Goal: Contribute content: Contribute content

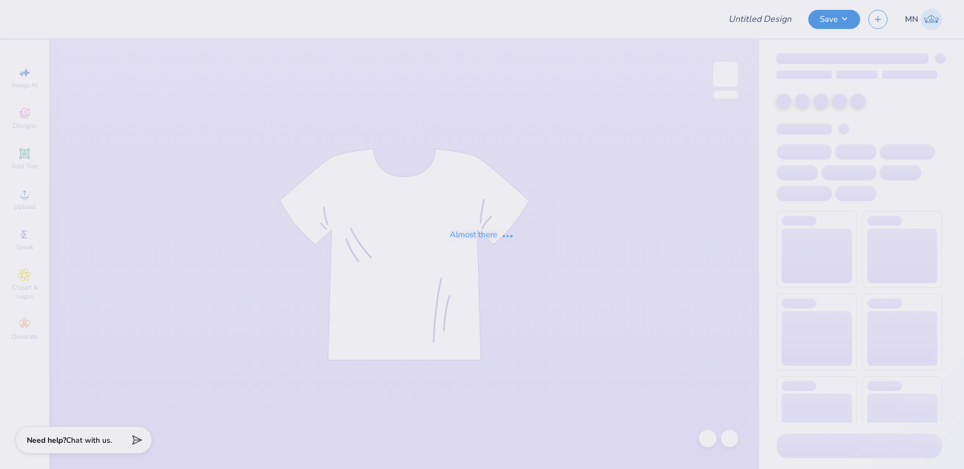
type input "UNL Pi Phi Senior Sets 2025"
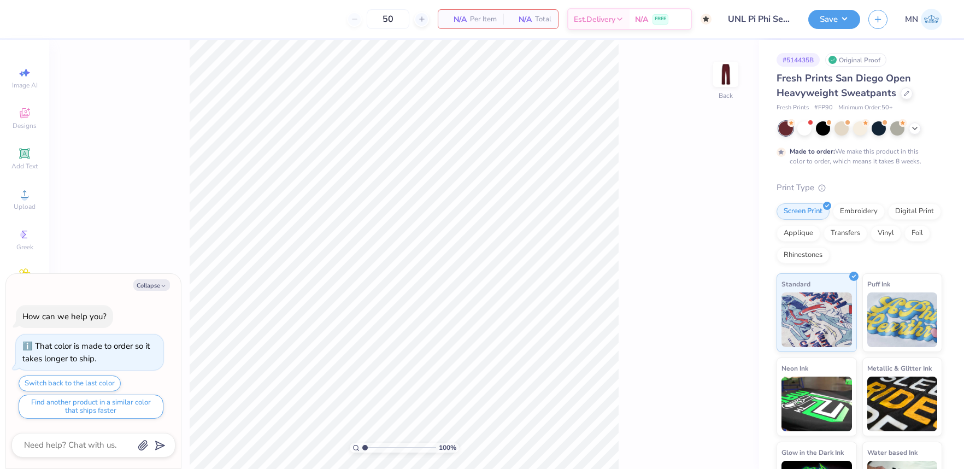
type textarea "x"
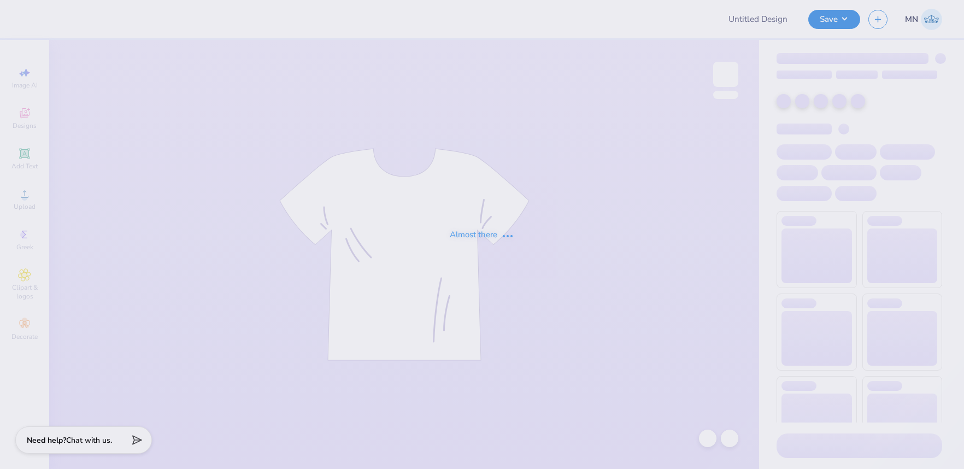
type input "UNL Pi Phi Senior Sets 2025"
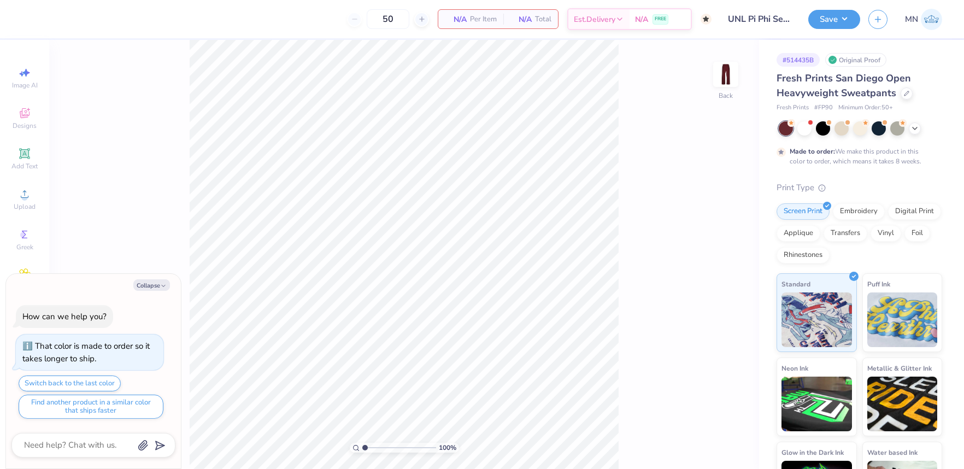
drag, startPoint x: 724, startPoint y: 72, endPoint x: 626, endPoint y: 113, distance: 105.9
click at [724, 72] on img at bounding box center [726, 74] width 22 height 22
click at [14, 202] on span "Upload" at bounding box center [25, 206] width 22 height 9
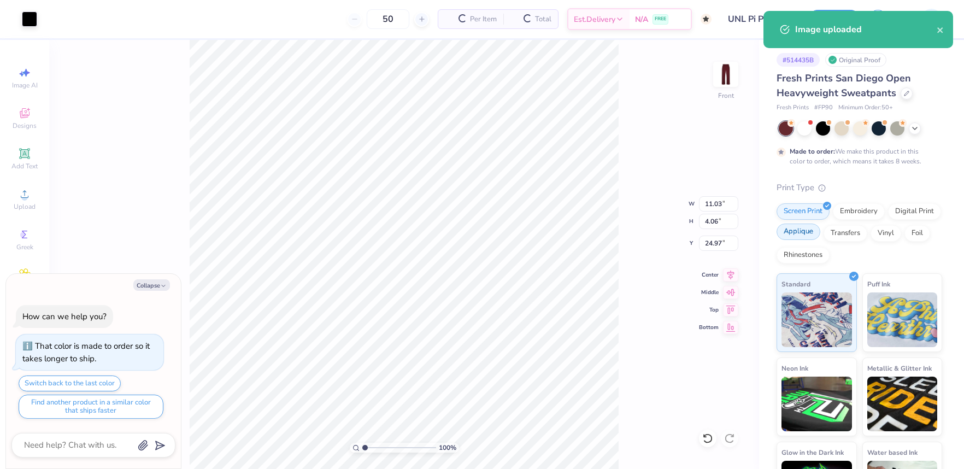
drag, startPoint x: 852, startPoint y: 232, endPoint x: 809, endPoint y: 230, distance: 43.2
click at [852, 232] on div "Transfers" at bounding box center [846, 233] width 44 height 16
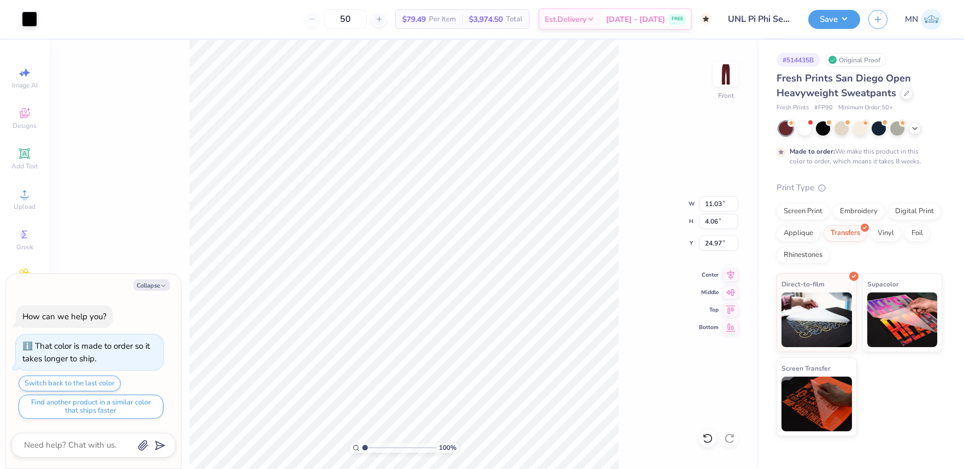
type textarea "x"
